Goal: Answer question/provide support: Share knowledge or assist other users

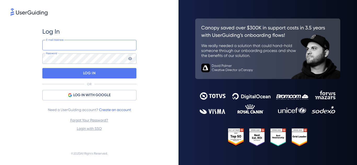
click at [87, 47] on input "email" at bounding box center [89, 45] width 94 height 10
type input "[PERSON_NAME][EMAIL_ADDRESS][DOMAIN_NAME]"
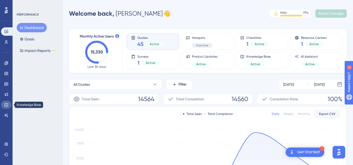
click at [8, 104] on icon at bounding box center [6, 105] width 4 height 4
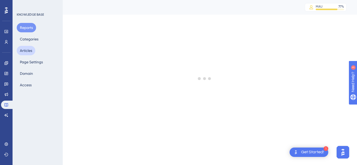
click at [34, 53] on button "Articles" at bounding box center [26, 50] width 19 height 9
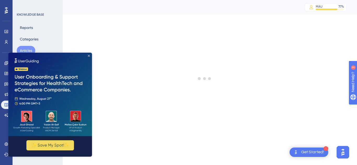
click at [89, 56] on icon "Close Preview" at bounding box center [89, 56] width 2 height 2
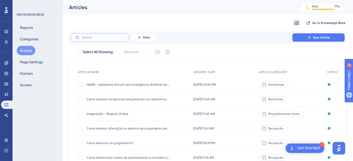
click at [108, 37] on input "text" at bounding box center [103, 38] width 42 height 4
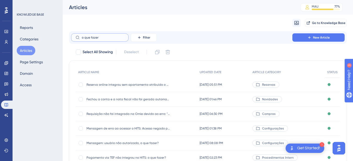
type input "o que fazer"
click at [149, 144] on span "Mensagem: usuário não autorizado, o que fazer?" at bounding box center [128, 143] width 84 height 4
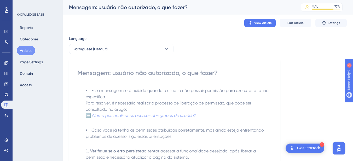
click at [26, 51] on button "Articles" at bounding box center [26, 50] width 19 height 9
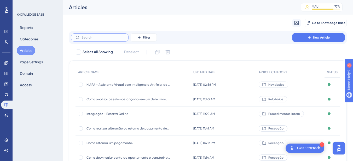
click at [97, 39] on input "text" at bounding box center [103, 38] width 42 height 4
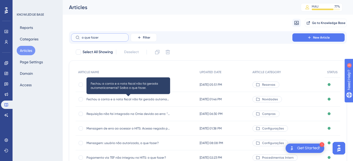
type input "o que fazer"
click at [149, 100] on span "Fechou a conta e a nota fiscal não foi gerada automaticamente? Saiba o que faze…" at bounding box center [128, 99] width 84 height 4
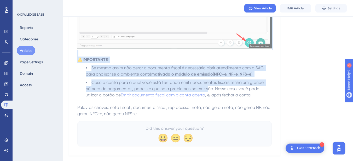
scroll to position [200, 0]
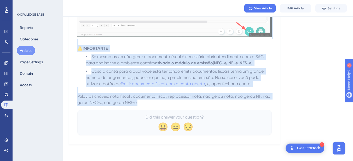
drag, startPoint x: 80, startPoint y: 73, endPoint x: 197, endPoint y: 97, distance: 118.9
click at [201, 100] on div "Fechou a conta e a nota fiscal não foi gerada automaticamente? Saiba o que faze…" at bounding box center [174, 0] width 194 height 269
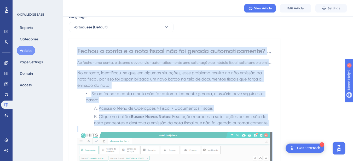
scroll to position [18, 0]
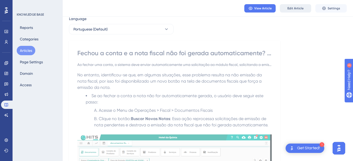
click at [301, 9] on span "Edit Article" at bounding box center [295, 8] width 16 height 4
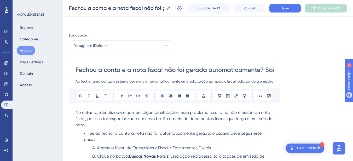
scroll to position [0, 0]
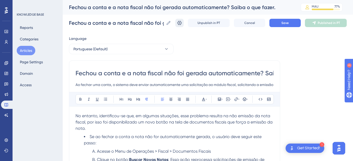
click at [182, 22] on icon at bounding box center [179, 22] width 5 height 5
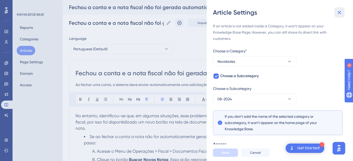
click at [338, 13] on icon at bounding box center [339, 12] width 6 height 6
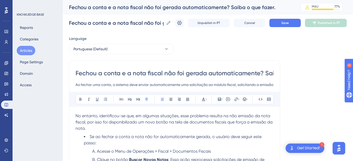
click at [268, 9] on div "Fechou a conta e a nota fiscal não foi gerada automaticamente? Saiba o que faze…" at bounding box center [178, 7] width 218 height 7
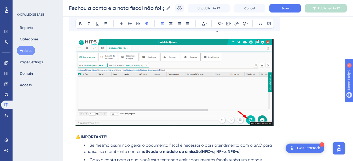
scroll to position [222, 0]
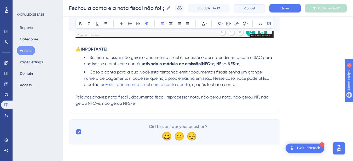
click at [260, 10] on button "Cancel" at bounding box center [249, 8] width 31 height 8
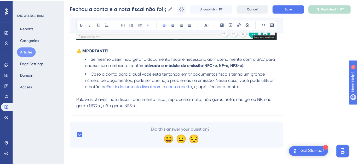
scroll to position [218, 0]
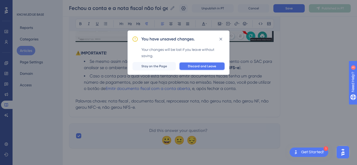
click at [205, 69] on button "Discard and Leave" at bounding box center [202, 66] width 46 height 8
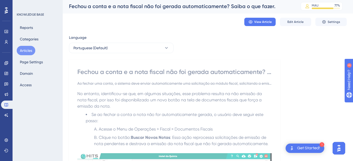
scroll to position [0, 0]
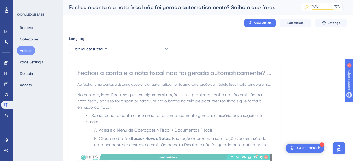
click at [26, 50] on button "Articles" at bounding box center [26, 50] width 19 height 9
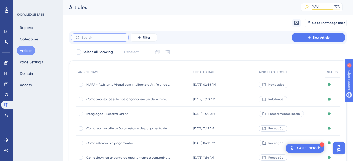
click at [114, 38] on input "text" at bounding box center [103, 38] width 42 height 4
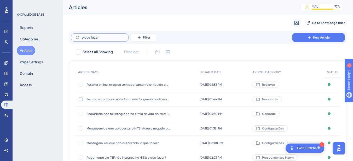
type input "o que fazer"
click at [80, 100] on div at bounding box center [81, 99] width 4 height 4
click at [159, 52] on icon at bounding box center [157, 52] width 4 height 4
checkbox input "false"
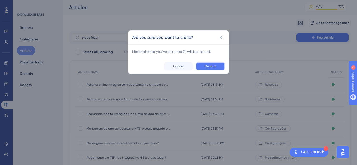
click at [209, 67] on span "Confirm" at bounding box center [209, 66] width 11 height 4
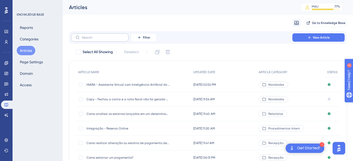
click at [96, 40] on label at bounding box center [99, 37] width 57 height 8
click at [96, 39] on input "text" at bounding box center [103, 38] width 42 height 4
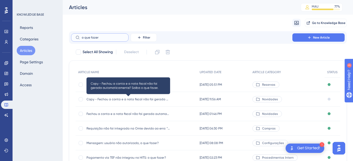
type input "o que fazer"
click at [135, 101] on span "Copy - Fechou a conta e a nota fiscal não foi gerada automaticamente? Saiba o q…" at bounding box center [128, 99] width 84 height 4
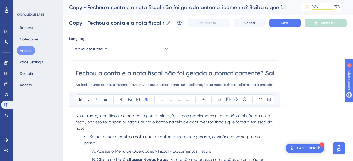
click at [142, 73] on input "Fechou a conta e a nota fiscal não foi gerada automaticamente? Saiba o que faze…" at bounding box center [174, 73] width 198 height 8
drag, startPoint x: 151, startPoint y: 22, endPoint x: 78, endPoint y: 23, distance: 72.6
click at [78, 23] on input "Copy - Fechou a conta e a nota fiscal não foi gerada automaticamente? Saiba o q…" at bounding box center [116, 22] width 95 height 7
click at [146, 22] on input "Copy - Fechou a conta e a nota fiscal não foi gerada automaticamente? Saiba o q…" at bounding box center [116, 22] width 95 height 7
drag, startPoint x: 97, startPoint y: 23, endPoint x: 70, endPoint y: 23, distance: 26.9
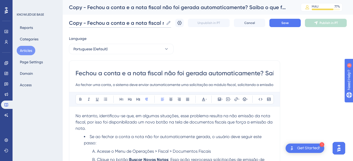
click at [70, 23] on input "Copy - Fechou a conta e a nota fiscal não foi gerada automaticamente? Saiba o q…" at bounding box center [116, 22] width 95 height 7
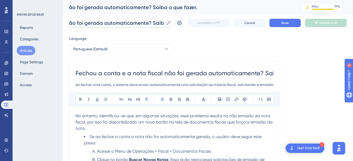
drag, startPoint x: 147, startPoint y: 22, endPoint x: 85, endPoint y: 32, distance: 63.5
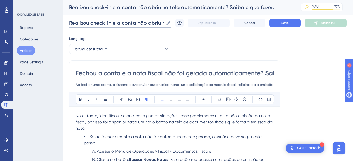
drag, startPoint x: 122, startPoint y: 22, endPoint x: 63, endPoint y: 23, distance: 59.3
click at [122, 22] on input "Realizou check-in e a conta não abriu na tela automaticamente? Saiba o que faze…" at bounding box center [116, 22] width 95 height 7
type input "Realizou check-in e a conta não abriu na tela automaticamente? Saiba o que faze…"
click at [270, 73] on input "Fechou a conta e a nota fiscal não foi gerada automaticamente? Saiba o que faze…" at bounding box center [174, 73] width 198 height 8
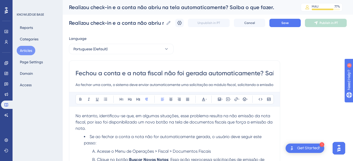
scroll to position [0, 6]
drag, startPoint x: 271, startPoint y: 74, endPoint x: 123, endPoint y: 73, distance: 148.0
click at [123, 73] on input "Fechou a conta e a nota fiscal não foi gerada automaticamente? Saiba o que faze…" at bounding box center [174, 73] width 198 height 8
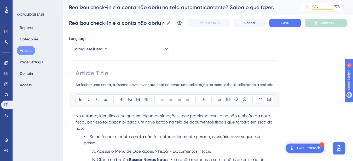
scroll to position [0, 0]
paste input "Realizou check-in e a conta não abriu na tela automaticamente? Saiba o que faze…"
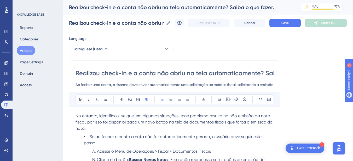
drag, startPoint x: 123, startPoint y: 74, endPoint x: 61, endPoint y: 75, distance: 61.4
type input "Realizou check-in e a conta não abriu na tela automaticamente? Saiba o que faze…"
click at [120, 87] on input "Ao fechar uma conta, o sistema deve enviar automaticamente uma solicitação ao m…" at bounding box center [174, 85] width 198 height 6
drag, startPoint x: 262, startPoint y: 84, endPoint x: 75, endPoint y: 87, distance: 186.6
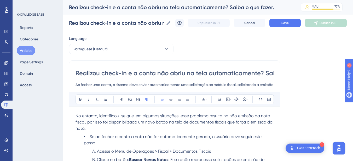
type input "emissão da nota correspondente."
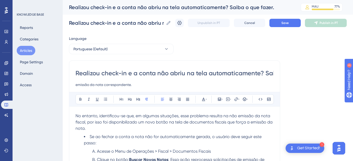
drag, startPoint x: 151, startPoint y: 85, endPoint x: 73, endPoint y: 85, distance: 78.6
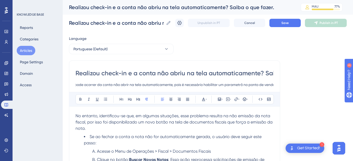
scroll to position [0, 38]
click at [272, 85] on input "Ao realizar check-in pode ocorrer da conta não abrir na tela automaticamente, p…" at bounding box center [174, 85] width 198 height 6
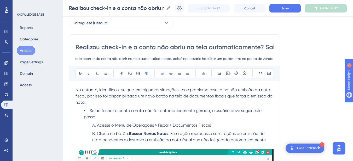
scroll to position [26, 0]
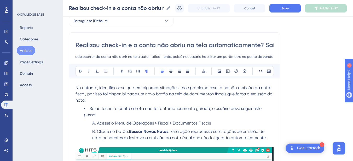
type input "Ao realizar check-in pode ocorrer da conta não abrir na tela automaticamente, p…"
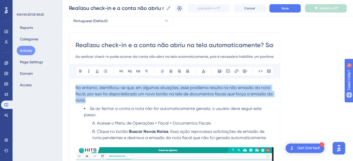
drag, startPoint x: 89, startPoint y: 102, endPoint x: 72, endPoint y: 89, distance: 21.0
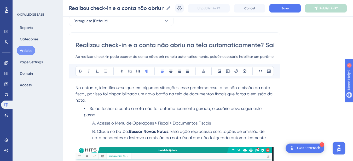
drag, startPoint x: 76, startPoint y: 57, endPoint x: 216, endPoint y: 59, distance: 140.4
click at [216, 59] on input "Ao realizar check-in pode ocorrer da conta não abrir na tela automaticamente, p…" at bounding box center [174, 57] width 198 height 6
click at [90, 99] on p "No entanto, identificou-se que, em algumas situações, esse problema resulta na …" at bounding box center [174, 94] width 198 height 19
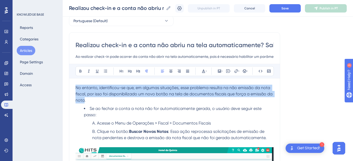
drag, startPoint x: 85, startPoint y: 101, endPoint x: 76, endPoint y: 88, distance: 15.6
click at [76, 88] on span "No entanto, identificou-se que, em algumas situações, esse problema resulta na …" at bounding box center [174, 93] width 198 height 17
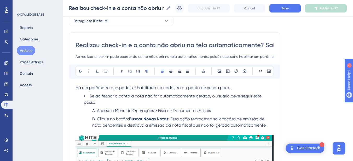
click at [230, 88] on span "Há um parâmetro que pode ser habilitado no cadastro do ponto de venda para ." at bounding box center [153, 87] width 156 height 5
click at [231, 88] on span "Há um parâmetro que pode ser habilitado no cadastro do ponto de venda para ao r…" at bounding box center [169, 87] width 188 height 5
click at [271, 87] on span "Há um parâmetro que pode ser habilitado no cadastro do ponto de venda para que …" at bounding box center [173, 87] width 197 height 5
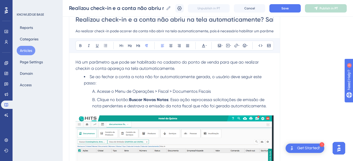
scroll to position [52, 0]
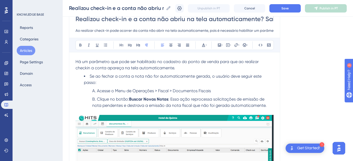
click at [87, 68] on span "Há um parâmetro que pode ser habilitado no cadastro do ponto de venda para que …" at bounding box center [167, 64] width 184 height 11
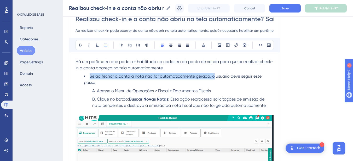
drag, startPoint x: 213, startPoint y: 77, endPoint x: 90, endPoint y: 77, distance: 122.9
click at [90, 77] on span "Se ao fechar a conta a nota não for automaticamente gerada, o usuário deve segu…" at bounding box center [173, 79] width 179 height 11
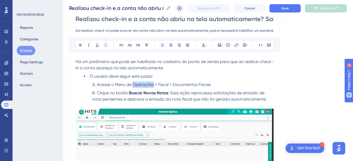
drag, startPoint x: 154, startPoint y: 85, endPoint x: 134, endPoint y: 84, distance: 20.1
click at [134, 84] on span "Acesse o Menu de Operações > Fiscal > Documentos Fiscais" at bounding box center [154, 84] width 114 height 5
drag, startPoint x: 175, startPoint y: 85, endPoint x: 165, endPoint y: 86, distance: 10.2
click at [165, 86] on span "Acesse o Menu de Configurações > Fiscal > Documentos Fiscais" at bounding box center [157, 84] width 121 height 5
drag, startPoint x: 217, startPoint y: 85, endPoint x: 180, endPoint y: 86, distance: 36.6
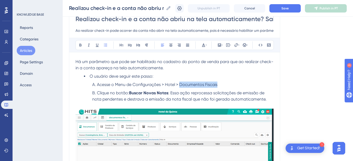
click at [180, 86] on span "Acesse o Menu de Configurações > Hotel > Documentos Fiscais" at bounding box center [157, 84] width 120 height 5
drag, startPoint x: 168, startPoint y: 93, endPoint x: 134, endPoint y: 93, distance: 33.7
click at [134, 93] on strong "Buscar Novas Notas" at bounding box center [148, 93] width 39 height 5
drag, startPoint x: 162, startPoint y: 92, endPoint x: 167, endPoint y: 92, distance: 5.8
click at [162, 92] on strong "Buscar Novas Notas" at bounding box center [148, 93] width 39 height 5
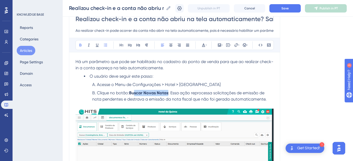
click at [165, 93] on strong "Buscar Novas Notas" at bounding box center [148, 93] width 39 height 5
drag, startPoint x: 167, startPoint y: 93, endPoint x: 133, endPoint y: 92, distance: 33.7
click at [133, 92] on strong "Buscar Novas Notas" at bounding box center [148, 93] width 39 height 5
click at [131, 93] on strong "BEditars" at bounding box center [137, 93] width 16 height 5
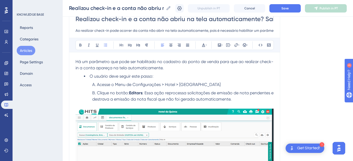
click at [143, 93] on span ": Essa ação reprocessa solicitações de emissão de nota pendentes e destrava a e…" at bounding box center [183, 96] width 182 height 11
click at [97, 93] on span "Clique no botão:" at bounding box center [113, 93] width 32 height 5
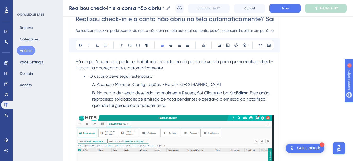
click at [250, 94] on span ": Essa ação reprocessa solicitações de emissão de nota pendentes e destrava a e…" at bounding box center [181, 99] width 178 height 17
drag, startPoint x: 248, startPoint y: 94, endPoint x: 254, endPoint y: 94, distance: 5.7
click at [248, 94] on span ": Essa ação reprocessa solicitações de emissão de nota pendentes e destrava a e…" at bounding box center [181, 99] width 178 height 17
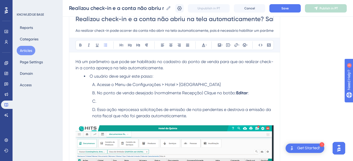
click at [110, 102] on li at bounding box center [182, 101] width 181 height 6
click at [259, 94] on li "No ponto de venda desejado (normalmente Recepção) Clique no botão: Editar :" at bounding box center [182, 93] width 181 height 6
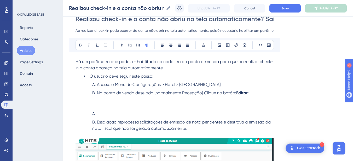
click at [96, 114] on li at bounding box center [182, 114] width 181 height 6
click at [95, 114] on li at bounding box center [182, 114] width 181 height 6
click at [94, 114] on li at bounding box center [182, 114] width 181 height 6
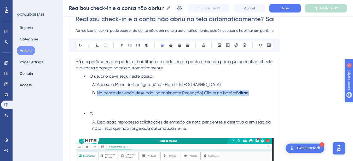
drag, startPoint x: 251, startPoint y: 93, endPoint x: 88, endPoint y: 92, distance: 162.6
click at [88, 92] on ol "Acesse o Menu de Configurações > Hotel > [GEOGRAPHIC_DATA] No ponto de venda de…" at bounding box center [178, 89] width 189 height 15
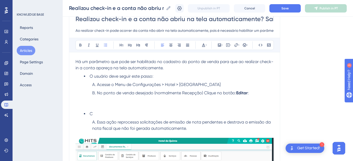
click at [96, 124] on li "Essa ação reprocessa solicitações de emissão de nota pendentes e destrava a emi…" at bounding box center [182, 125] width 181 height 13
click at [94, 123] on li "Essa ação reprocessa solicitações de emissão de nota pendentes e destrava a emi…" at bounding box center [182, 125] width 181 height 13
click at [130, 104] on p at bounding box center [174, 106] width 198 height 6
click at [87, 115] on li "C" at bounding box center [178, 114] width 189 height 6
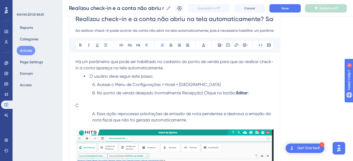
click at [113, 106] on p "C" at bounding box center [174, 106] width 198 height 6
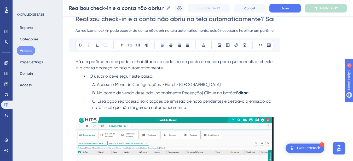
drag, startPoint x: 100, startPoint y: 104, endPoint x: 106, endPoint y: 103, distance: 6.4
click at [100, 104] on li "Essa ação reprocessa solicitações de emissão de nota pendentes e destrava a emi…" at bounding box center [182, 104] width 181 height 13
click at [100, 98] on ol "Acesse o Menu de Configurações > Hotel > Pontos de Venda No ponto de venda dese…" at bounding box center [178, 96] width 189 height 29
click at [98, 100] on span "Essa ação reprocessa solicitações de emissão de nota pendentes e destrava a emi…" at bounding box center [182, 104] width 180 height 11
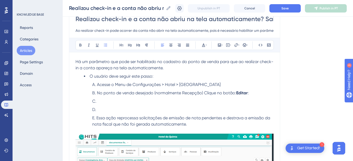
click at [104, 102] on li at bounding box center [182, 101] width 181 height 6
click at [253, 94] on li "No ponto de venda desejado (normalmente Recepção) Clique no botão: Editar :" at bounding box center [182, 93] width 181 height 6
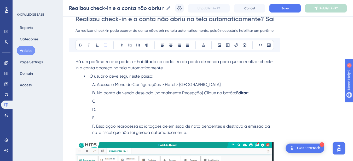
click at [98, 85] on span "Acesse o Menu de Configurações > Hotel > [GEOGRAPHIC_DATA]" at bounding box center [158, 84] width 123 height 5
click at [208, 85] on li "Acesse o Menu de Configurações > Hotel > [GEOGRAPHIC_DATA]" at bounding box center [178, 85] width 189 height 6
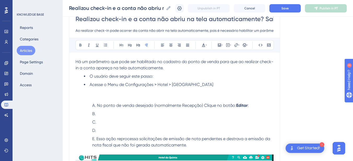
click at [97, 106] on span "No ponto de venda desejado (normalmente Recepção) Clique no botão:" at bounding box center [166, 105] width 139 height 5
click at [253, 105] on li "No ponto de venda desejado (normalmente Recepção) Clique no botão: Editar :" at bounding box center [178, 106] width 189 height 6
click at [128, 105] on span "No ponto de venda desejado (normalmente Recepção) Clique no botão:" at bounding box center [159, 105] width 139 height 5
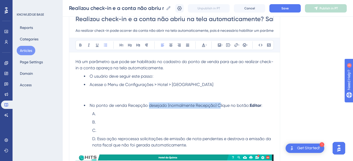
drag, startPoint x: 219, startPoint y: 105, endPoint x: 150, endPoint y: 105, distance: 69.4
click at [150, 105] on span "No ponto de venda Recepção desejado (normalmente Recepção) Clique no botão:" at bounding box center [170, 105] width 160 height 5
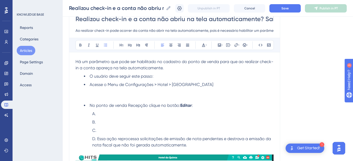
click at [180, 106] on span "No ponto de venda Recepção clique no botão:" at bounding box center [135, 105] width 91 height 5
drag, startPoint x: 147, startPoint y: 106, endPoint x: 128, endPoint y: 106, distance: 18.8
click at [128, 106] on span "No ponto de venda Recepção clique no botão" at bounding box center [135, 105] width 90 height 5
click at [81, 46] on icon at bounding box center [80, 45] width 4 height 4
click at [110, 115] on li at bounding box center [182, 114] width 181 height 6
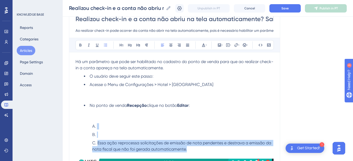
drag, startPoint x: 183, startPoint y: 148, endPoint x: 89, endPoint y: 126, distance: 96.4
click at [89, 126] on ol "Essa ação reprocessa solicitações de emissão de nota pendentes e destrava a emi…" at bounding box center [178, 137] width 189 height 29
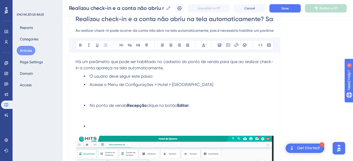
click at [98, 128] on li at bounding box center [178, 126] width 189 height 6
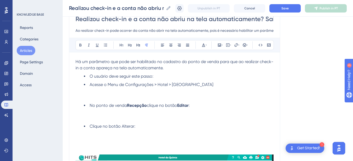
click at [138, 126] on li "Clique no botão Alterar:" at bounding box center [178, 126] width 189 height 6
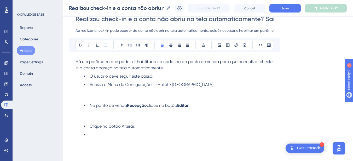
click at [141, 127] on li "Clique no botão Alterar:" at bounding box center [178, 126] width 189 height 6
click at [113, 141] on li at bounding box center [178, 141] width 189 height 6
drag, startPoint x: 252, startPoint y: 141, endPoint x: 132, endPoint y: 141, distance: 119.5
click at [132, 141] on li "Marque o parâmetro Após check-in/walk-in, direcionar para a tela de conta aberta" at bounding box center [178, 141] width 189 height 6
click at [252, 141] on li "Marque o parâmetro Após check-in/walk-in, direcionar para a tela de conta aberta" at bounding box center [178, 141] width 189 height 6
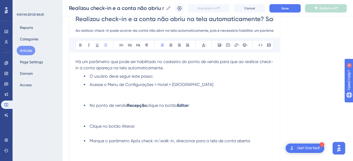
drag, startPoint x: 253, startPoint y: 142, endPoint x: 131, endPoint y: 140, distance: 121.6
click at [131, 140] on li "Marque o parâmetro Após check-in/walk-in, direcionar para a tela de conta aberta" at bounding box center [178, 141] width 189 height 6
click at [79, 45] on icon at bounding box center [80, 45] width 2 height 3
click at [252, 142] on strong "Após check-in/walk-in, direcionar para a tela de conta aberta" at bounding box center [190, 141] width 122 height 5
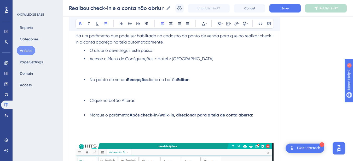
scroll to position [78, 0]
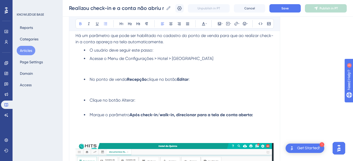
click at [252, 116] on strong "Após check-in/walk-in, direcionar para a tela de conta aberta:" at bounding box center [190, 114] width 123 height 5
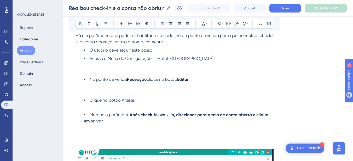
drag, startPoint x: 112, startPoint y: 120, endPoint x: 229, endPoint y: 115, distance: 117.3
click at [204, 115] on li "Marque o parâmetro Após check-in/walk-in, direcionar para a tela de conta abert…" at bounding box center [178, 118] width 189 height 13
click at [230, 114] on strong "Após check-in/walk-in, direcionar para a tela de conta aberta e clique em salvar" at bounding box center [176, 117] width 185 height 11
drag, startPoint x: 256, startPoint y: 116, endPoint x: 90, endPoint y: 122, distance: 166.4
click at [90, 122] on strong "Após check-in/walk-in, direcionar para a tela de conta aberta e clique em salvar" at bounding box center [176, 117] width 185 height 11
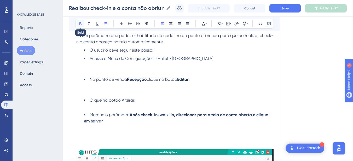
click at [81, 24] on icon at bounding box center [80, 23] width 2 height 3
click at [112, 120] on li "Marque o parâmetro Após check-in/walk-in, direcionar para a tela de conta abert…" at bounding box center [178, 118] width 189 height 13
drag, startPoint x: 137, startPoint y: 101, endPoint x: 122, endPoint y: 101, distance: 14.6
click at [122, 101] on li "Clique no botão Alterar:" at bounding box center [178, 100] width 189 height 6
click at [80, 24] on icon at bounding box center [80, 23] width 2 height 3
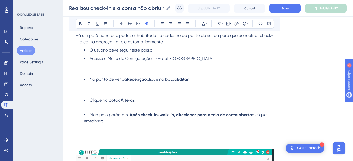
click at [153, 90] on p at bounding box center [174, 92] width 198 height 6
drag, startPoint x: 125, startPoint y: 59, endPoint x: 205, endPoint y: 61, distance: 79.4
click at [205, 61] on li "Acesse o Menu de Configurações > Hotel > [GEOGRAPHIC_DATA]" at bounding box center [178, 59] width 189 height 6
click at [81, 24] on icon at bounding box center [80, 23] width 2 height 3
click at [155, 69] on p at bounding box center [174, 71] width 198 height 6
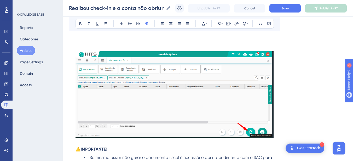
scroll to position [157, 0]
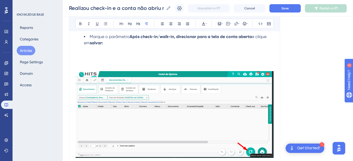
click at [156, 102] on img at bounding box center [174, 114] width 198 height 87
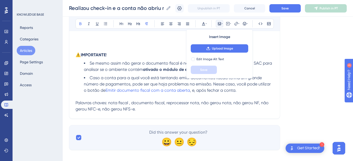
scroll to position [183, 0]
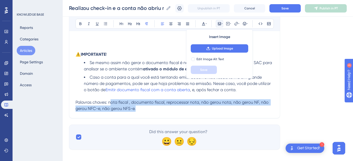
drag, startPoint x: 137, startPoint y: 108, endPoint x: 124, endPoint y: 105, distance: 13.4
click at [110, 103] on p "Palavras chaves: nota fiscal , documento fiscal, reprocessar nota, não gerou no…" at bounding box center [174, 105] width 198 height 13
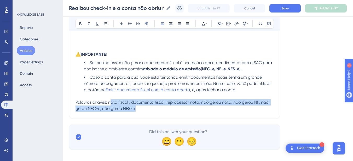
click at [139, 107] on p "Palavras chaves: nota fiscal , documento fiscal, reprocessar nota, não gerou no…" at bounding box center [174, 105] width 198 height 13
drag, startPoint x: 140, startPoint y: 109, endPoint x: 109, endPoint y: 102, distance: 31.0
click at [109, 102] on p "Palavras chaves: nota fiscal , documento fiscal, reprocessar nota, não gerou no…" at bounding box center [174, 105] width 198 height 13
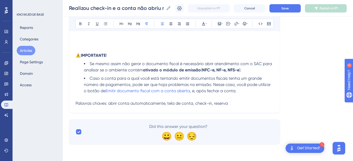
scroll to position [156, 0]
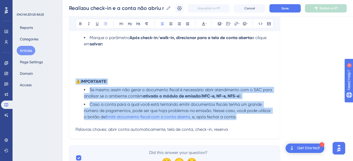
drag, startPoint x: 239, startPoint y: 118, endPoint x: 75, endPoint y: 82, distance: 167.9
click at [75, 82] on div "Realizou check-in e a conta não abriu na tela automaticamente? Saiba o que faze…" at bounding box center [174, 21] width 211 height 236
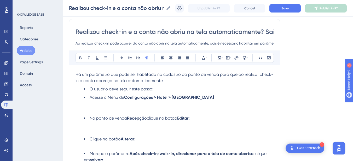
scroll to position [23, 0]
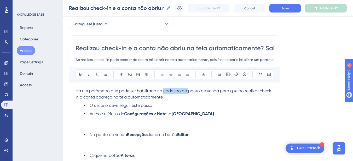
drag, startPoint x: 188, startPoint y: 92, endPoint x: 163, endPoint y: 92, distance: 25.3
click at [163, 92] on span "Há um parâmetro que pode ser habilitado no cadastro do ponto de venda para que …" at bounding box center [174, 93] width 198 height 11
click at [194, 92] on span "Há um parâmetro que pode ser habilitado no ponto de venda para que ao realizar …" at bounding box center [171, 93] width 193 height 11
drag, startPoint x: 234, startPoint y: 91, endPoint x: 217, endPoint y: 93, distance: 17.3
click at [217, 93] on span "Há um parâmetro que pode ser habilitado no ponto de venda para que ao realizar …" at bounding box center [171, 93] width 193 height 11
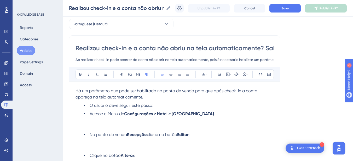
scroll to position [0, 38]
drag, startPoint x: 216, startPoint y: 60, endPoint x: 278, endPoint y: 59, distance: 62.1
click at [278, 59] on div "Realizou check-in e a conta não abriu na tela automaticamente? Saiba o que faze…" at bounding box center [174, 126] width 211 height 182
click at [262, 60] on input "Ao realizar check-in pode ocorrer da conta não abrir na tela automaticamente, p…" at bounding box center [174, 60] width 198 height 6
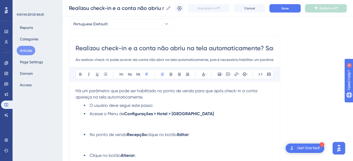
drag, startPoint x: 247, startPoint y: 61, endPoint x: 69, endPoint y: 63, distance: 178.0
click at [69, 63] on div "Realizou check-in e a conta não abriu na tela automaticamente? Saiba o que faze…" at bounding box center [174, 126] width 211 height 182
click at [91, 60] on input "Ao realizar check-in pode ocorrer da conta não abrir na tela automaticamente, p…" at bounding box center [174, 60] width 198 height 6
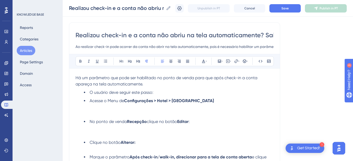
scroll to position [49, 0]
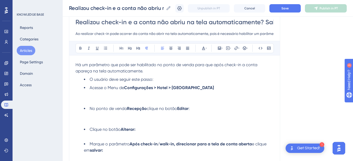
drag, startPoint x: 216, startPoint y: 104, endPoint x: 203, endPoint y: 102, distance: 12.3
click at [215, 104] on div "Há um parâmetro que pode ser habilitado no ponto de venda para que após check-i…" at bounding box center [174, 123] width 198 height 123
click at [151, 97] on p at bounding box center [174, 100] width 198 height 6
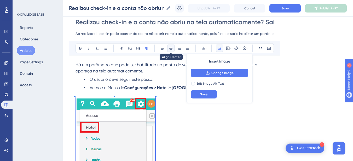
click at [171, 50] on icon at bounding box center [171, 48] width 4 height 4
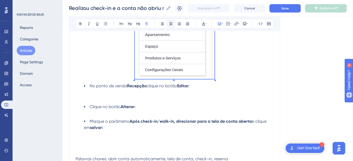
scroll to position [232, 0]
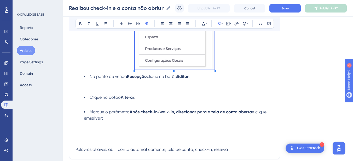
click at [177, 87] on p at bounding box center [174, 89] width 198 height 6
click at [165, 85] on p at bounding box center [174, 83] width 198 height 6
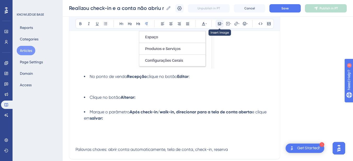
click at [220, 24] on icon at bounding box center [219, 23] width 3 height 3
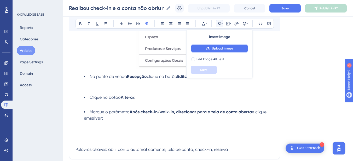
click at [227, 50] on span "Upload Image" at bounding box center [222, 48] width 21 height 4
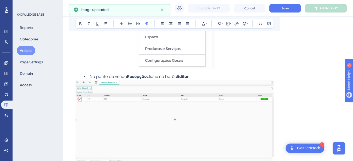
click at [198, 103] on img at bounding box center [174, 124] width 198 height 89
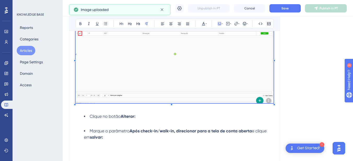
scroll to position [258, 0]
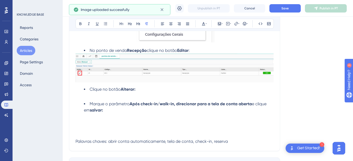
click at [171, 75] on img at bounding box center [174, 68] width 198 height 29
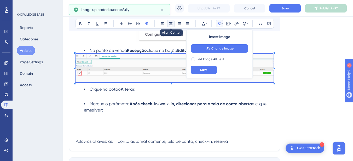
click at [172, 25] on icon at bounding box center [171, 24] width 4 height 4
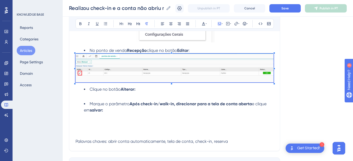
click at [204, 52] on li "No ponto de venda Recepção clique no botão Editar :" at bounding box center [178, 51] width 189 height 6
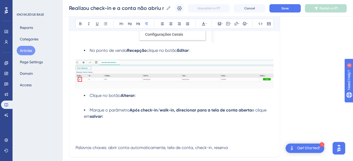
click at [151, 99] on p at bounding box center [174, 102] width 198 height 6
click at [110, 104] on p at bounding box center [174, 102] width 198 height 6
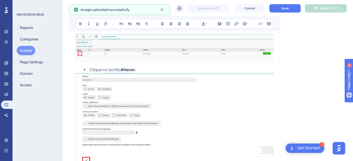
scroll to position [284, 0]
click at [148, 69] on li "Clique no botão Alterar:" at bounding box center [178, 70] width 189 height 6
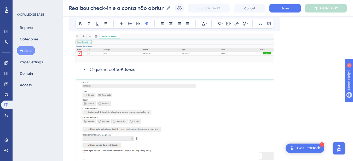
click at [158, 103] on img at bounding box center [174, 125] width 198 height 93
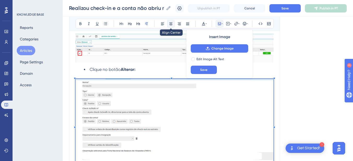
click at [172, 25] on icon at bounding box center [171, 24] width 4 height 4
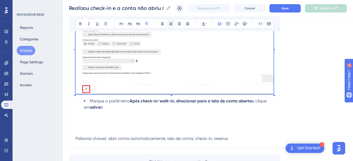
scroll to position [362, 0]
click at [126, 121] on p at bounding box center [174, 119] width 198 height 6
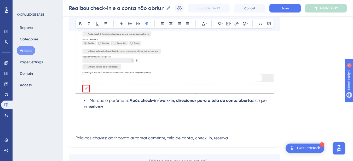
click at [126, 121] on p at bounding box center [174, 119] width 198 height 6
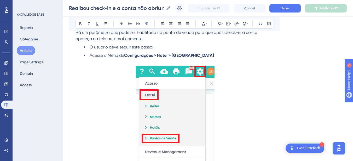
scroll to position [70, 0]
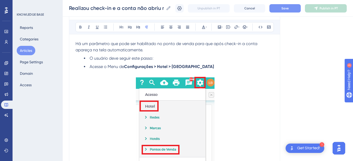
click at [288, 10] on span "Save" at bounding box center [284, 8] width 7 height 4
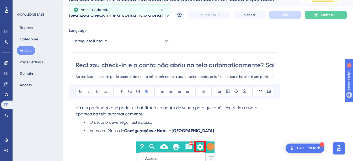
scroll to position [0, 0]
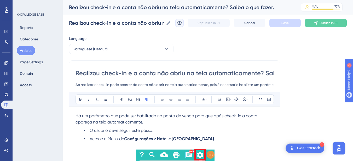
click at [182, 25] on icon at bounding box center [179, 23] width 4 height 4
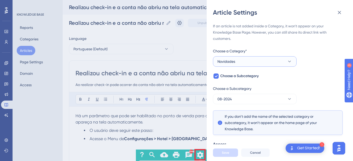
click at [254, 61] on button "Novidades" at bounding box center [255, 61] width 84 height 10
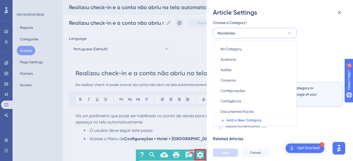
click at [271, 32] on button "Novidades" at bounding box center [255, 33] width 84 height 10
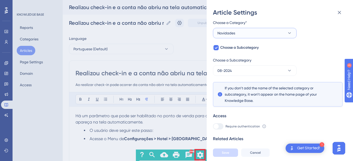
click at [271, 32] on button "Novidades" at bounding box center [255, 33] width 84 height 10
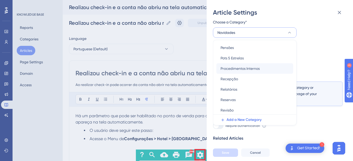
scroll to position [148, 0]
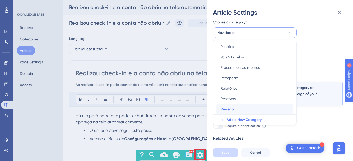
click at [229, 110] on span "Revisão" at bounding box center [226, 109] width 13 height 6
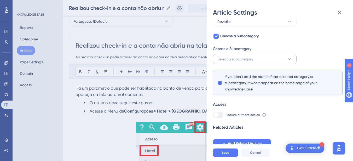
scroll to position [26, 0]
click at [276, 58] on button "Select a subcategory" at bounding box center [255, 59] width 84 height 10
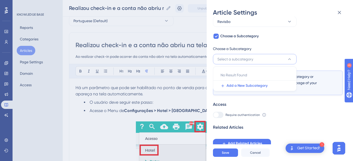
click at [306, 48] on div "If an article is not added inside a Category, it won't appear on your Knowledge…" at bounding box center [277, 65] width 129 height 165
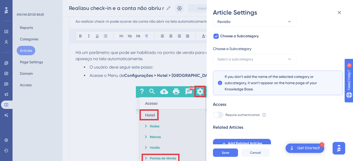
scroll to position [78, 0]
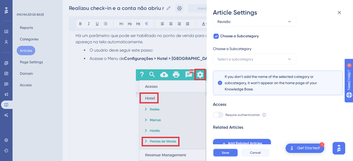
click at [228, 155] on span "Save" at bounding box center [225, 153] width 7 height 4
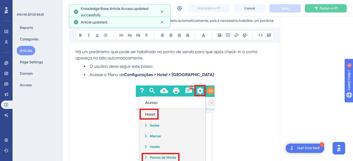
scroll to position [0, 0]
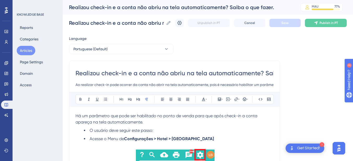
click at [163, 13] on div "Realizou check-in e a conta não abriu na tela automaticamente? Saiba o que faze…" at bounding box center [208, 7] width 290 height 15
click at [89, 8] on div "Realizou check-in e a conta não abriu na tela automaticamente? Saiba o que faze…" at bounding box center [178, 7] width 218 height 7
drag, startPoint x: 69, startPoint y: 23, endPoint x: 160, endPoint y: 22, distance: 90.8
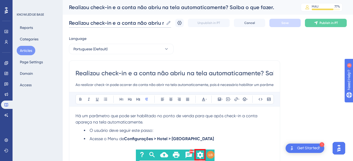
click at [160, 22] on input "Realizou check-in e a conta não abriu na tela automaticamente? Saiba o que faze…" at bounding box center [116, 22] width 95 height 7
click at [29, 52] on button "Articles" at bounding box center [26, 50] width 19 height 9
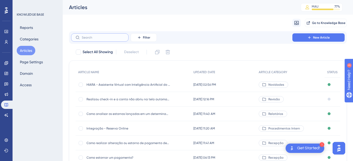
click at [97, 37] on input "text" at bounding box center [103, 38] width 42 height 4
paste input "Realizou check-in e a conta não abriu"
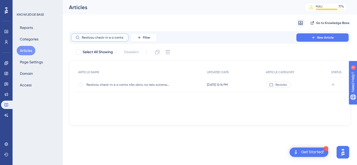
scroll to position [0, 12]
type input "Realizou check-in e a conta não abriu"
